Goal: Task Accomplishment & Management: Use online tool/utility

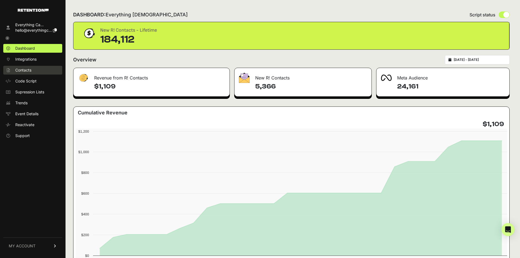
click at [32, 68] on link "Contacts" at bounding box center [32, 70] width 59 height 9
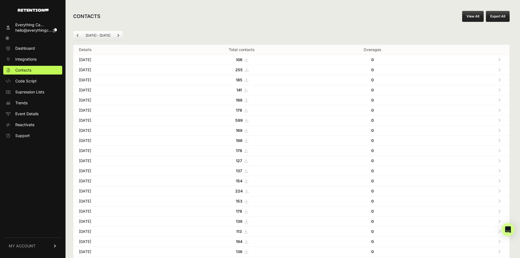
click at [498, 17] on button "Export All" at bounding box center [498, 16] width 24 height 11
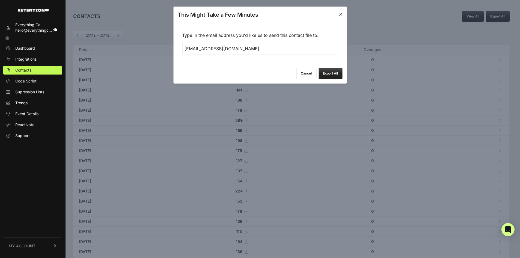
click at [341, 15] on icon at bounding box center [340, 14] width 3 height 4
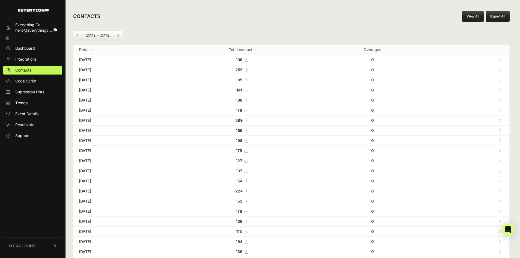
click at [480, 13] on link "View All" at bounding box center [473, 16] width 22 height 11
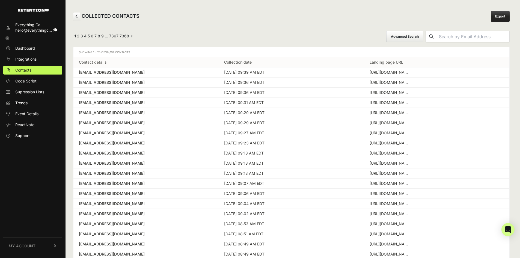
click at [410, 40] on button "Advanced Search" at bounding box center [404, 36] width 37 height 11
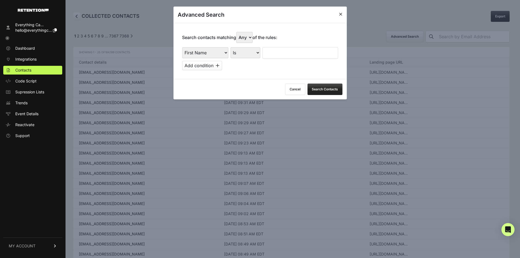
click at [210, 57] on select "First Name Last Name State City Email Email Domain Landing Domain Landing Page …" at bounding box center [205, 52] width 46 height 11
select select "landing_page_url"
click at [182, 47] on select "First Name Last Name State City Email Email Domain Landing Domain Landing Page …" at bounding box center [205, 52] width 46 height 11
click at [258, 54] on select "Is Is not Contains Starts with" at bounding box center [245, 52] width 30 height 11
select select "contains"
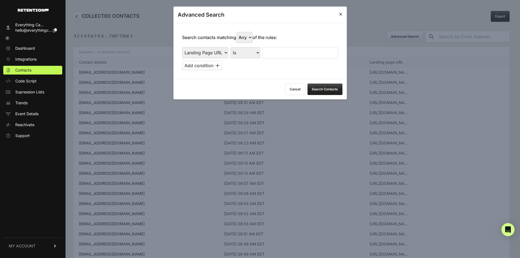
click at [231, 47] on select "Is Is not Contains Starts with" at bounding box center [245, 52] width 30 height 11
click at [282, 53] on input "text" at bounding box center [300, 52] width 76 height 11
type input "cluny"
click at [214, 67] on button "Add condition" at bounding box center [202, 65] width 40 height 9
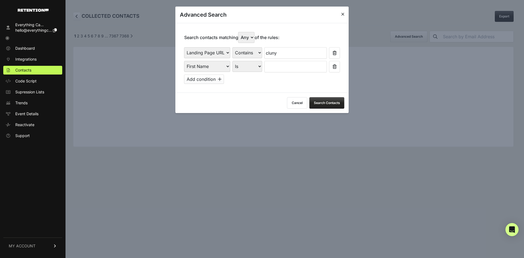
click at [245, 38] on select "Any All" at bounding box center [246, 37] width 16 height 11
select select "true"
click at [240, 32] on select "Any All" at bounding box center [246, 37] width 16 height 11
click at [218, 68] on select "First Name Last Name State City Email Email Domain Landing Domain Landing Page …" at bounding box center [207, 66] width 46 height 11
select select "file_date"
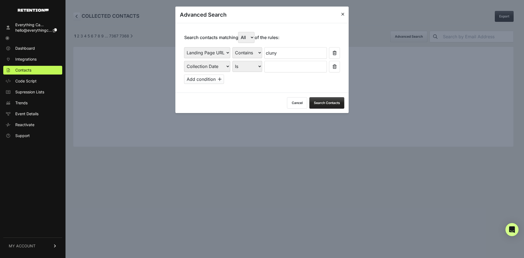
click at [184, 61] on select "First Name Last Name State City Email Email Domain Landing Domain Landing Page …" at bounding box center [207, 66] width 46 height 11
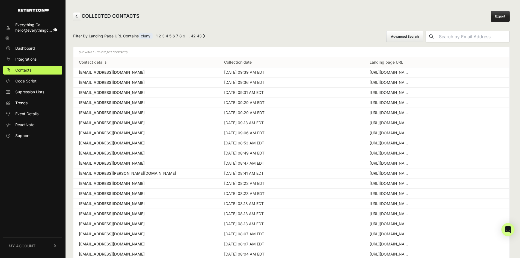
click at [239, 67] on td "Sep 15 2025 - 09:39 AM EDT" at bounding box center [291, 72] width 145 height 10
click at [423, 39] on button "Advanced Search" at bounding box center [404, 36] width 37 height 11
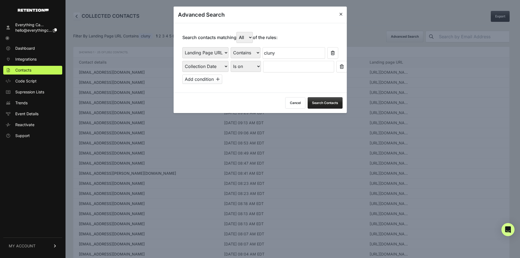
click at [247, 66] on select "Is on Is between" at bounding box center [245, 66] width 30 height 11
select select "is_between"
click at [231, 61] on select "Is on Is between" at bounding box center [245, 66] width 30 height 11
click at [283, 69] on input "text" at bounding box center [277, 66] width 29 height 11
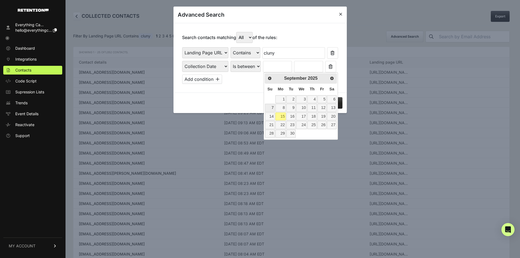
click at [273, 107] on link "7" at bounding box center [270, 108] width 10 height 8
type input "[DATE]"
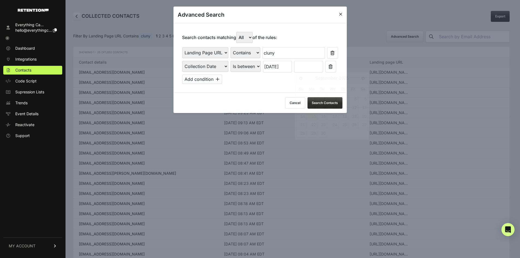
click at [302, 68] on input "text" at bounding box center [308, 66] width 29 height 11
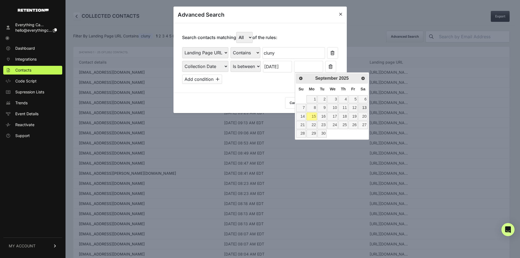
click at [363, 107] on link "13" at bounding box center [362, 108] width 9 height 8
type input "[DATE]"
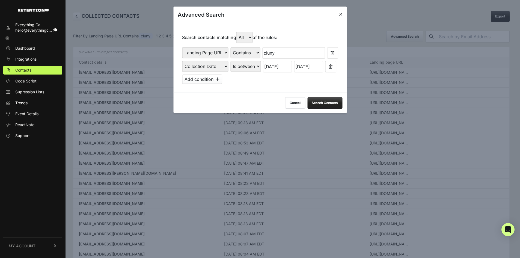
click at [324, 100] on button "Search Contacts" at bounding box center [324, 102] width 35 height 11
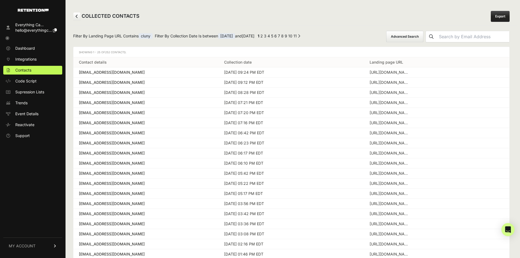
click at [263, 37] on link "2" at bounding box center [261, 36] width 2 height 5
click at [262, 37] on link "1" at bounding box center [261, 36] width 2 height 5
click at [498, 14] on link "Export" at bounding box center [499, 16] width 19 height 11
click at [31, 28] on span "hello@everythingc..." at bounding box center [33, 30] width 37 height 5
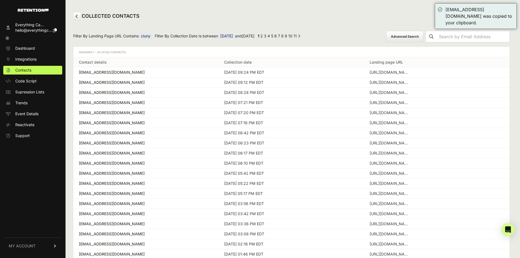
click at [8, 38] on icon at bounding box center [7, 38] width 4 height 4
